Goal: Task Accomplishment & Management: Complete application form

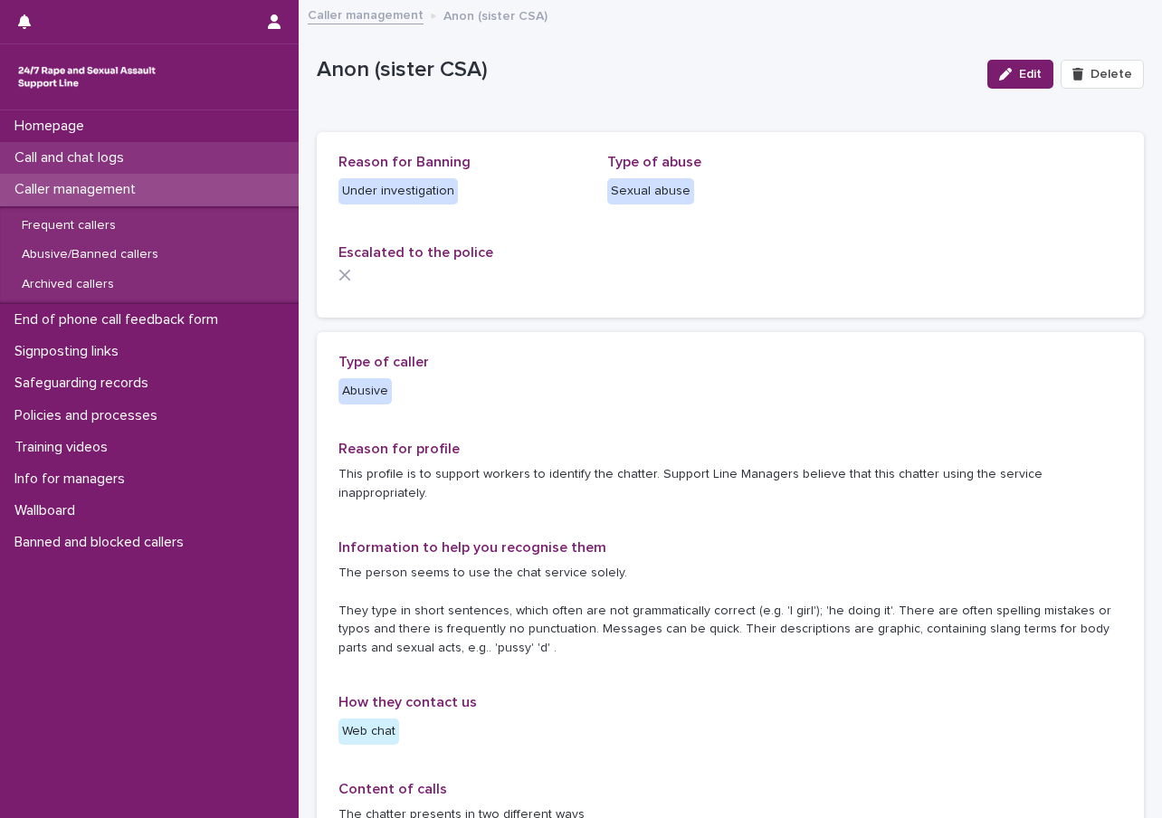
click at [85, 150] on p "Call and chat logs" at bounding box center [72, 157] width 131 height 17
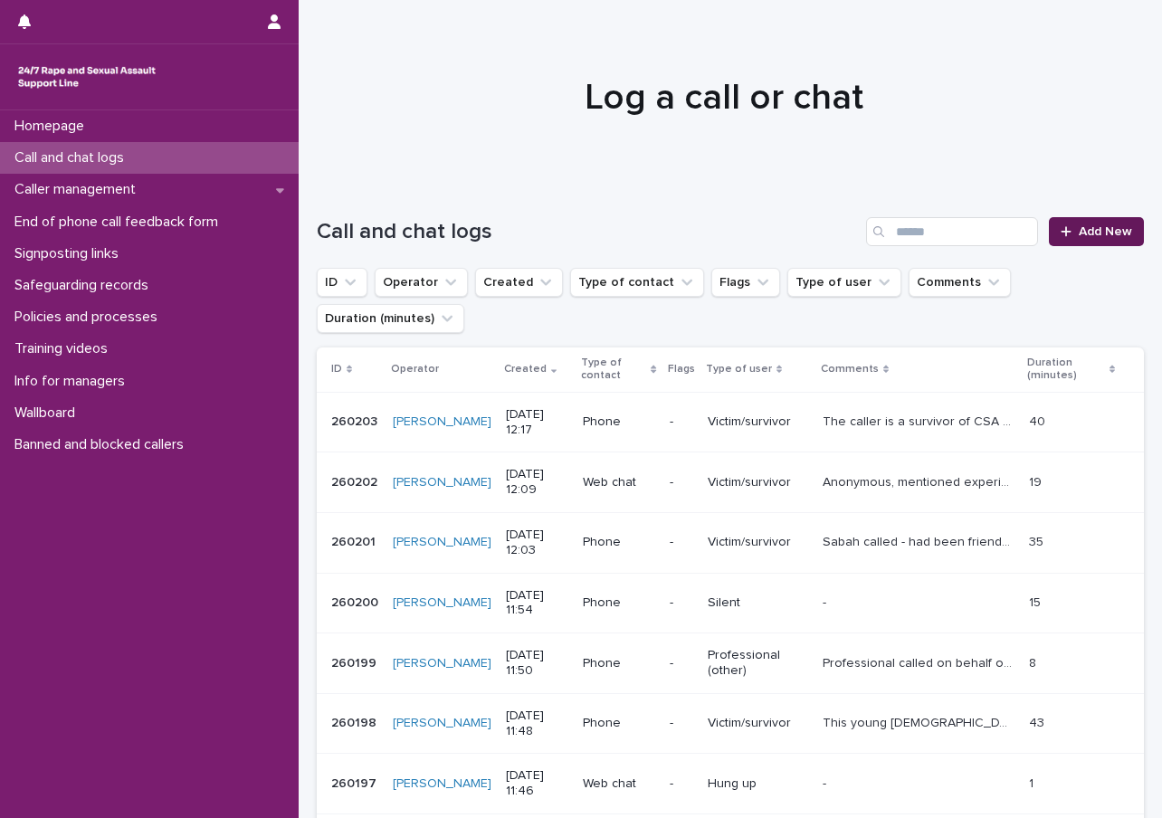
click at [1075, 224] on link "Add New" at bounding box center [1096, 231] width 95 height 29
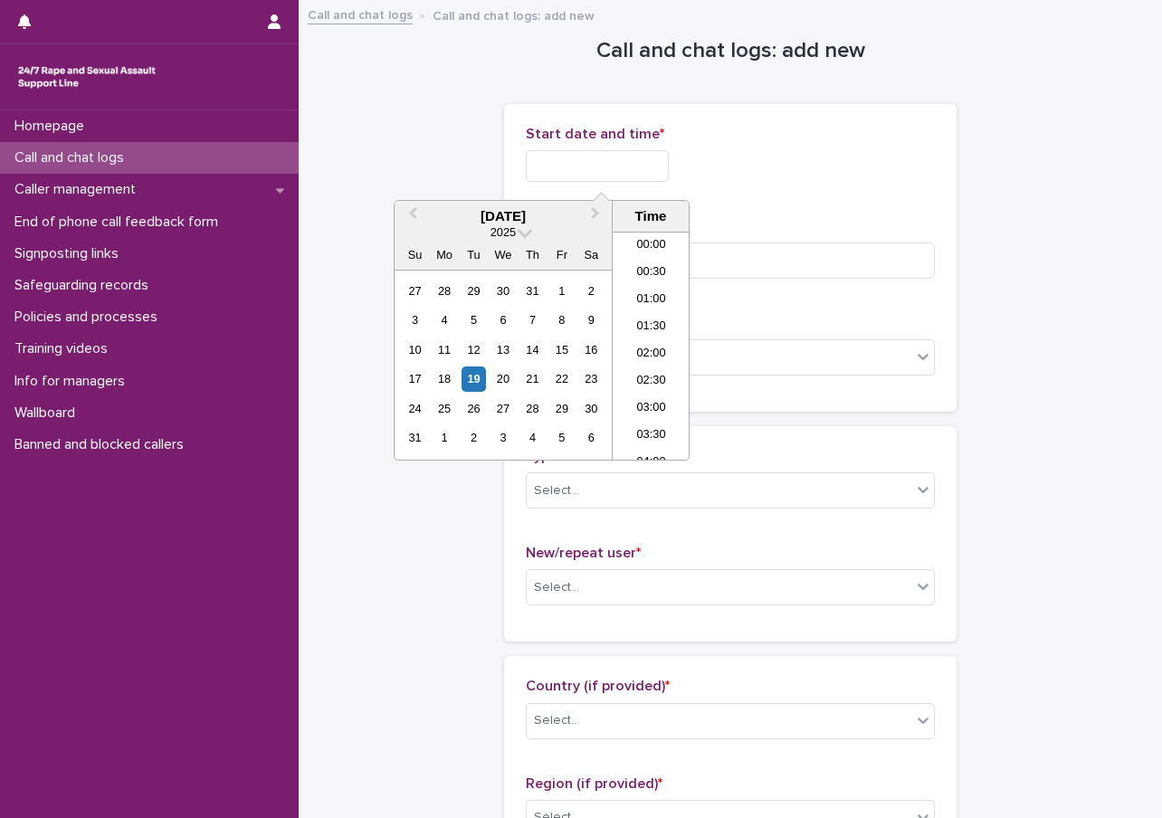
click at [649, 164] on input "text" at bounding box center [597, 166] width 143 height 32
click at [640, 347] on li "12:00" at bounding box center [651, 345] width 77 height 27
click at [640, 174] on input "**********" at bounding box center [597, 166] width 143 height 32
type input "**********"
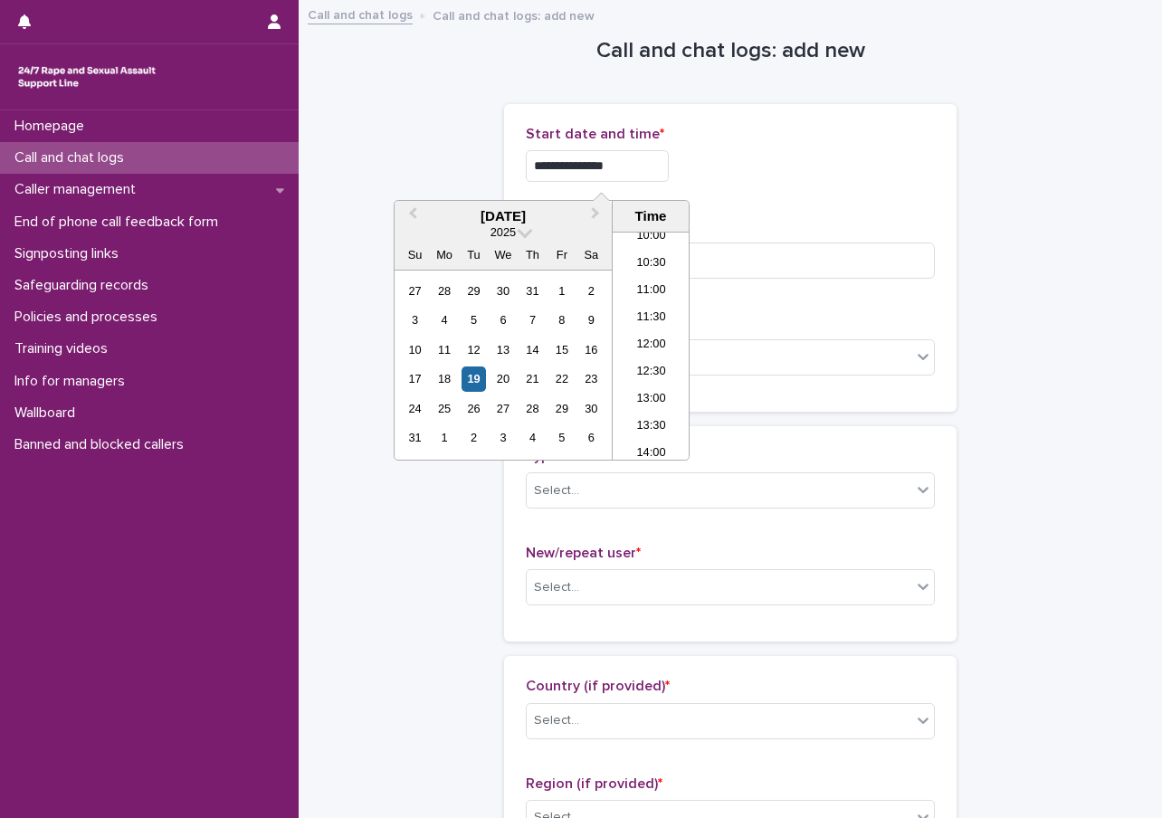
click at [868, 377] on div "Call or chat? * Select..." at bounding box center [730, 352] width 409 height 75
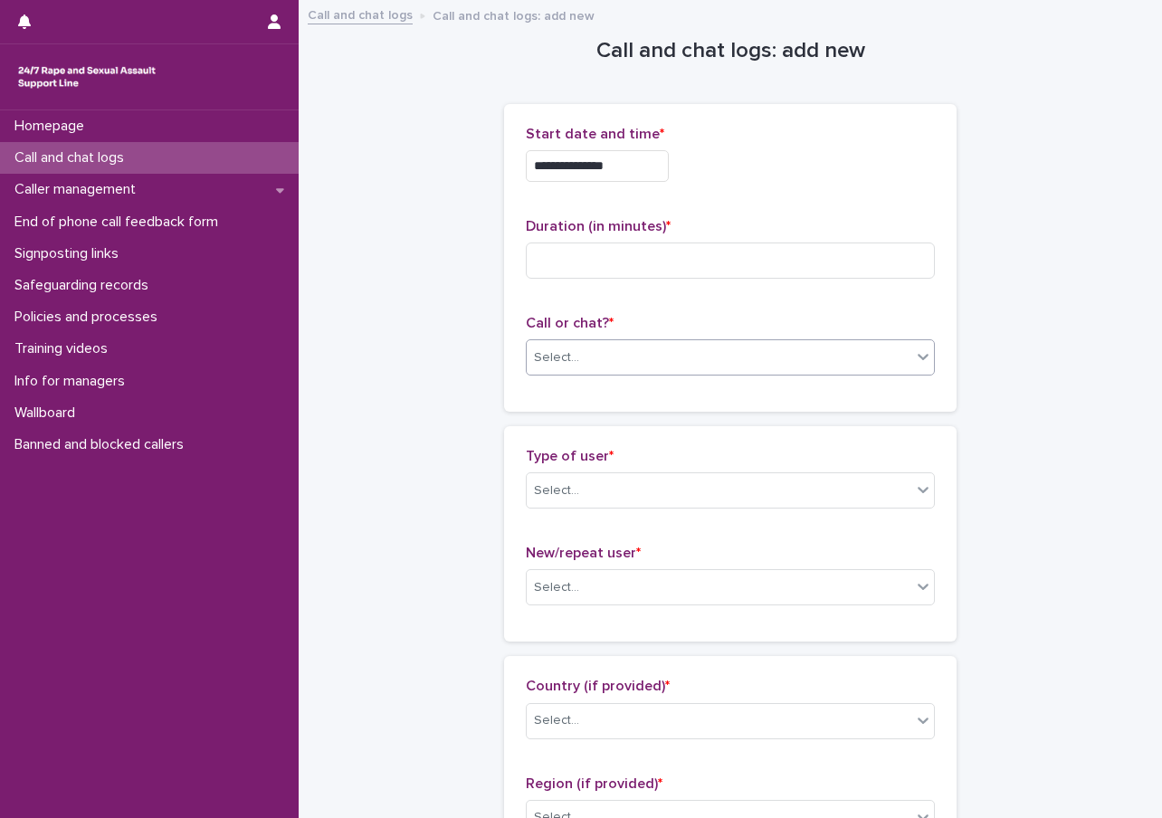
click at [793, 366] on div "Select..." at bounding box center [719, 358] width 385 height 30
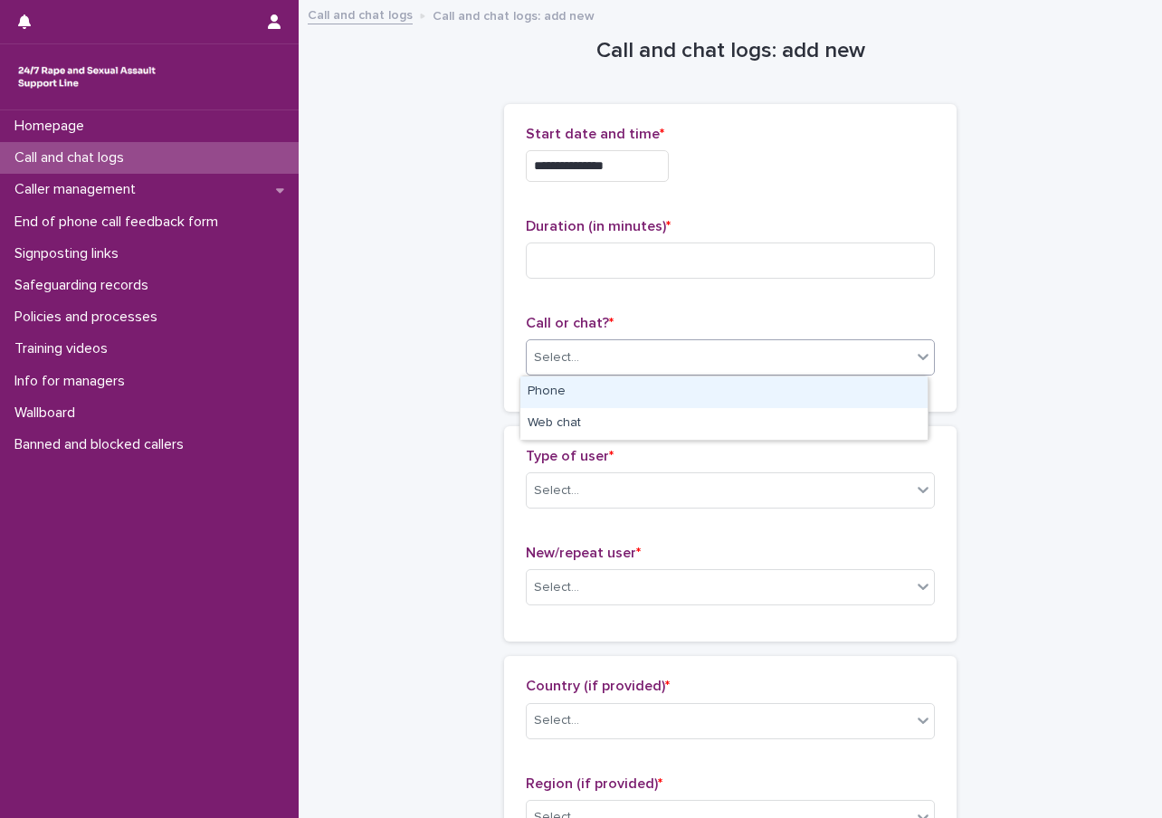
click at [534, 395] on div "Phone" at bounding box center [723, 392] width 407 height 32
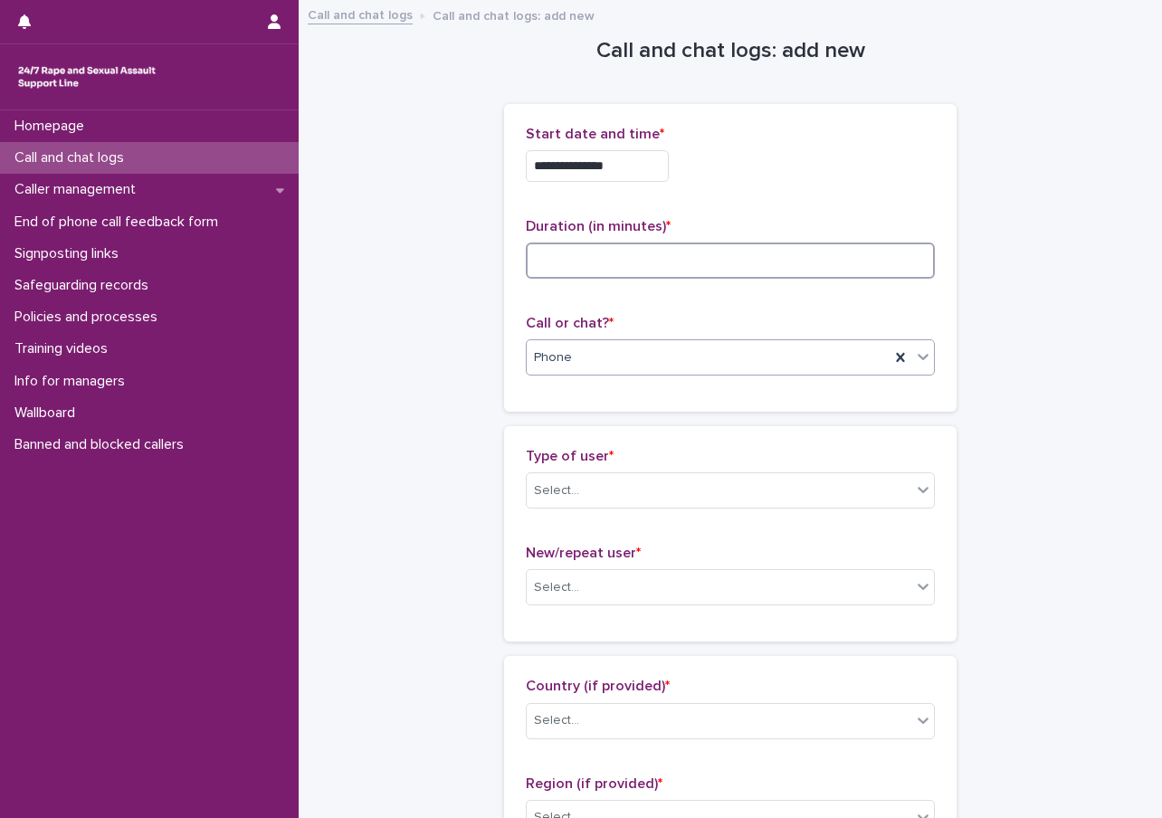
click at [551, 266] on input at bounding box center [730, 261] width 409 height 36
type input "**"
click at [563, 345] on div "Phone" at bounding box center [708, 358] width 363 height 30
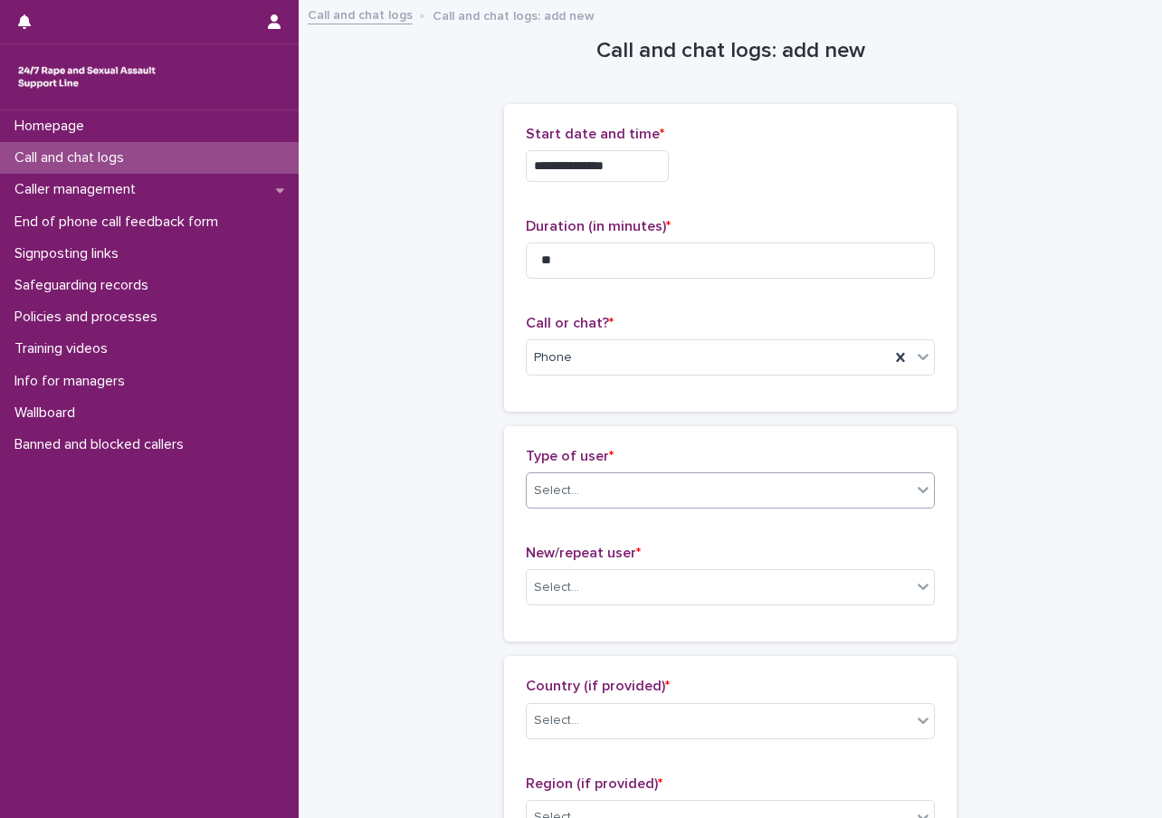
click at [608, 480] on div "Select..." at bounding box center [719, 491] width 385 height 30
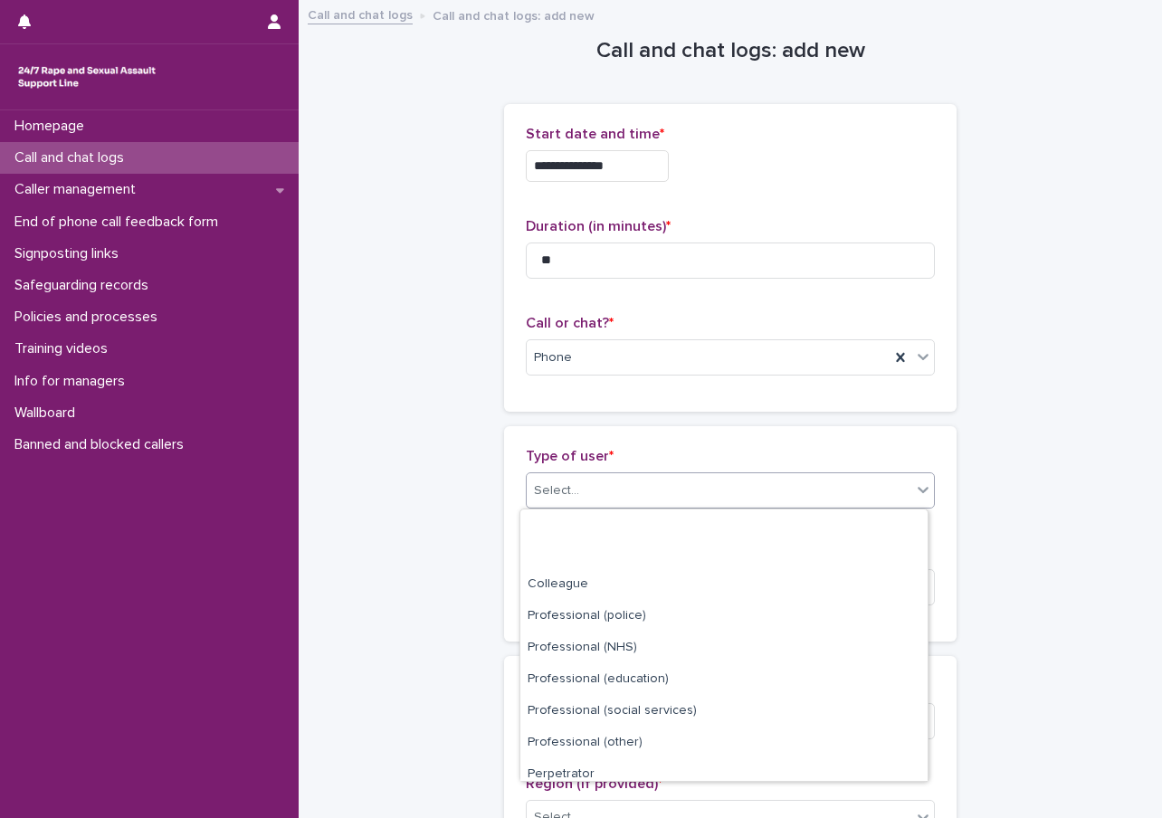
scroll to position [204, 0]
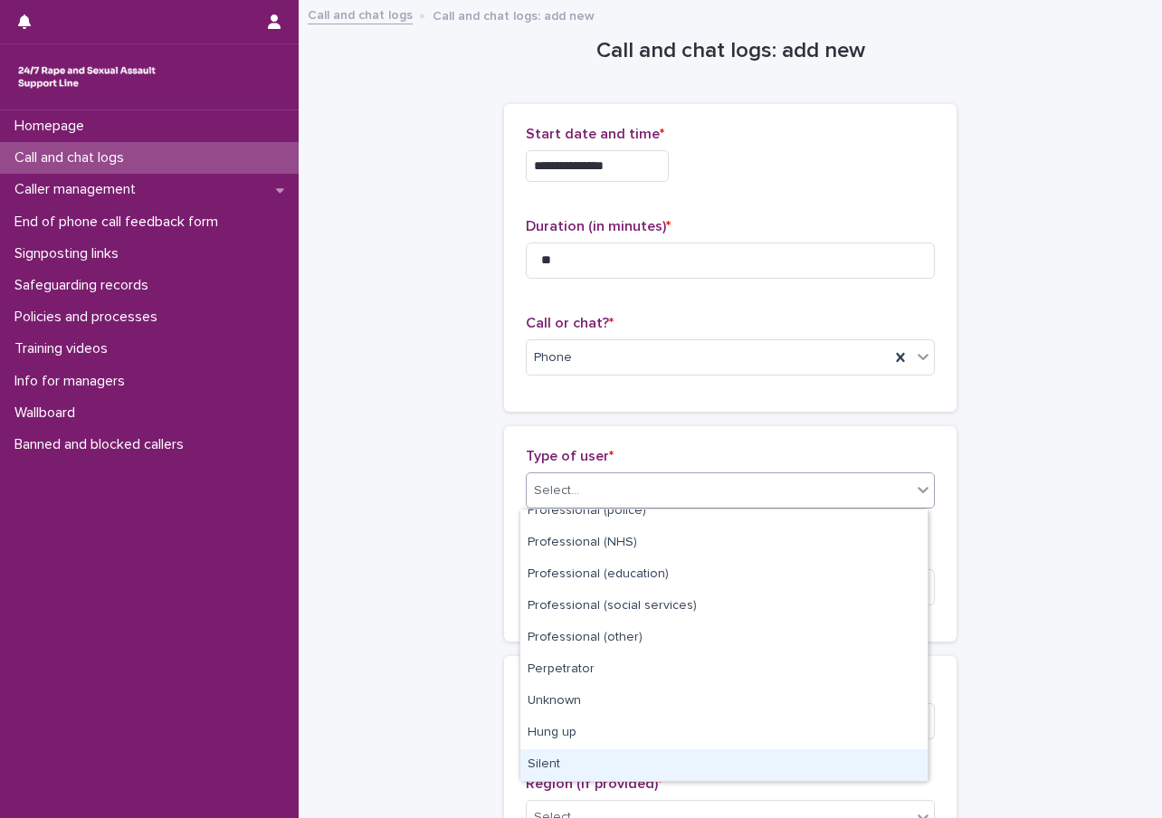
click at [551, 766] on div "Silent" at bounding box center [723, 765] width 407 height 32
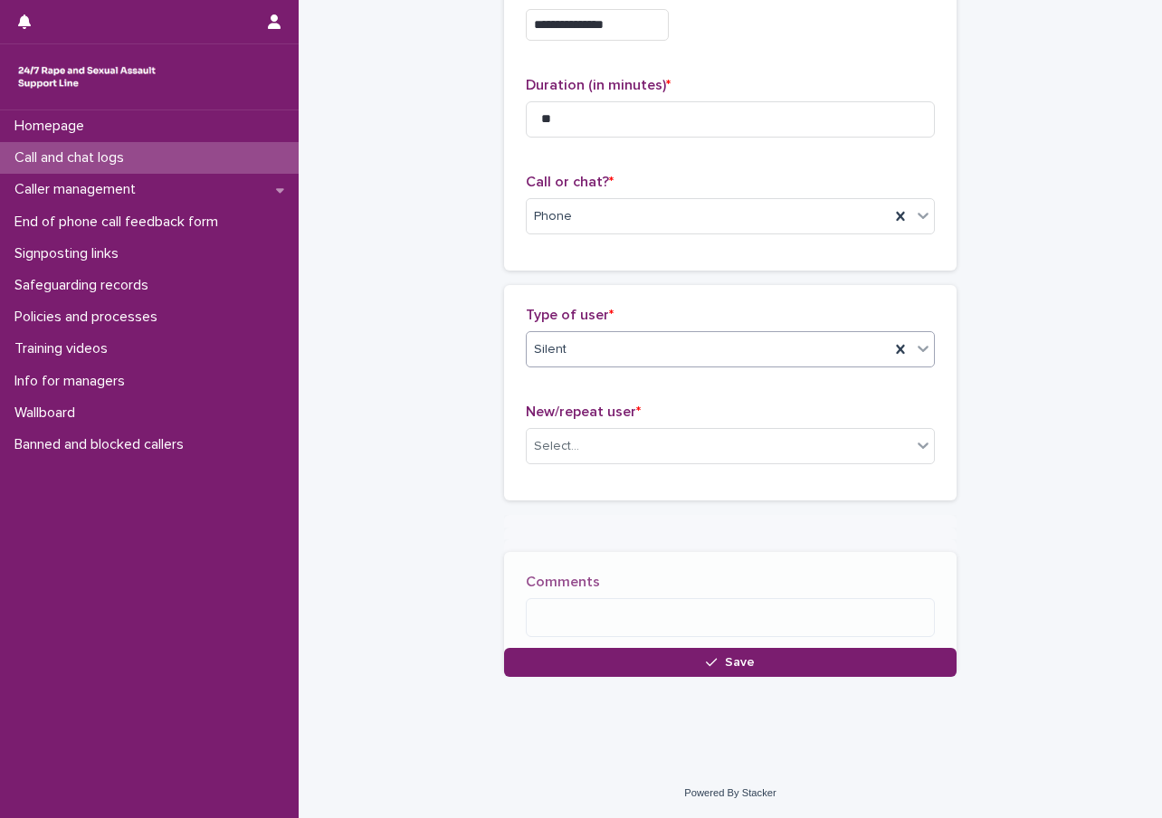
scroll to position [145, 0]
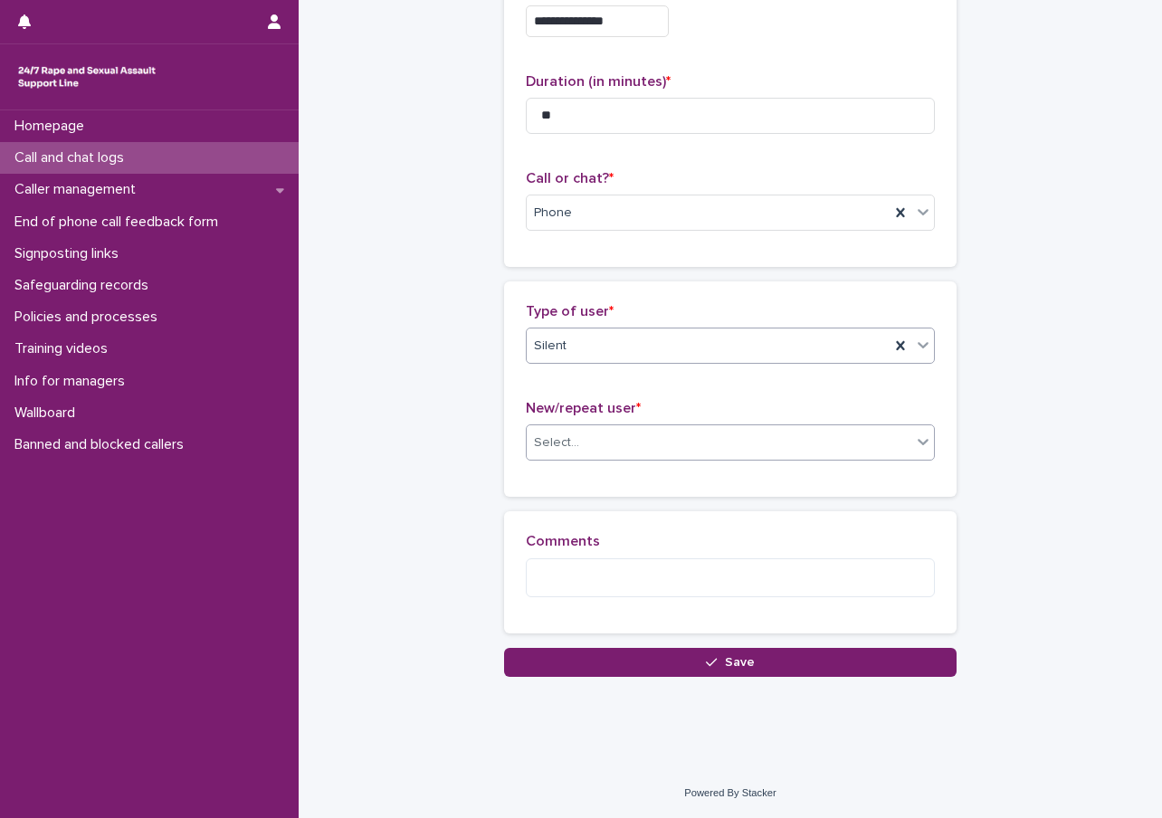
click at [581, 444] on input "text" at bounding box center [582, 442] width 2 height 15
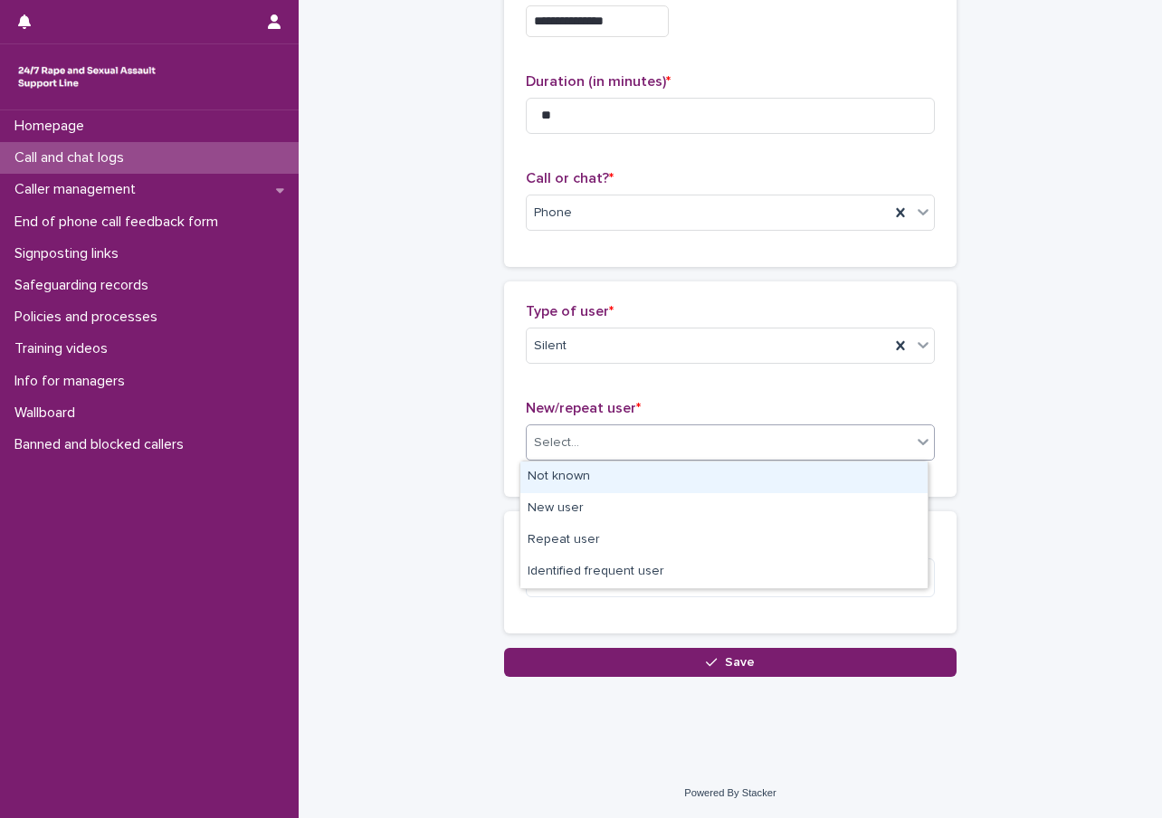
click at [568, 481] on div "Not known" at bounding box center [723, 478] width 407 height 32
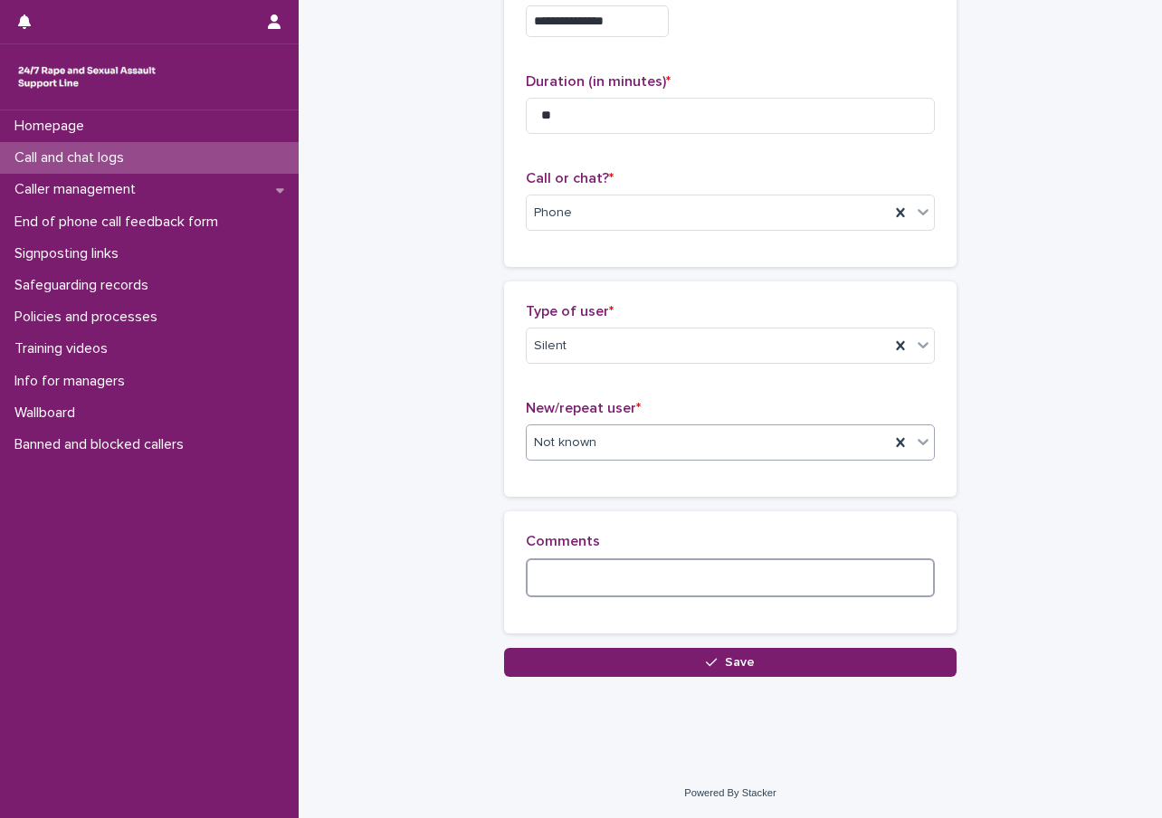
click at [578, 581] on textarea at bounding box center [730, 577] width 409 height 39
type textarea "**********"
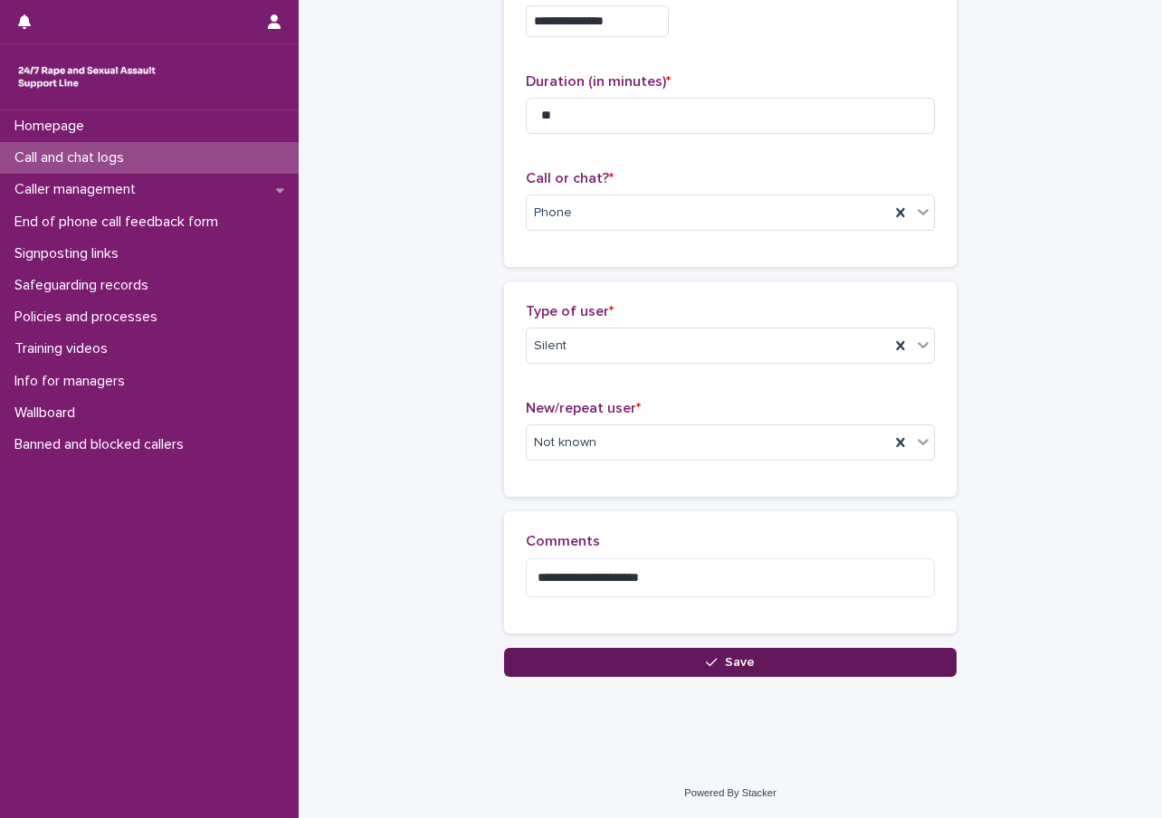
click at [616, 673] on button "Save" at bounding box center [730, 662] width 452 height 29
